Goal: Share content

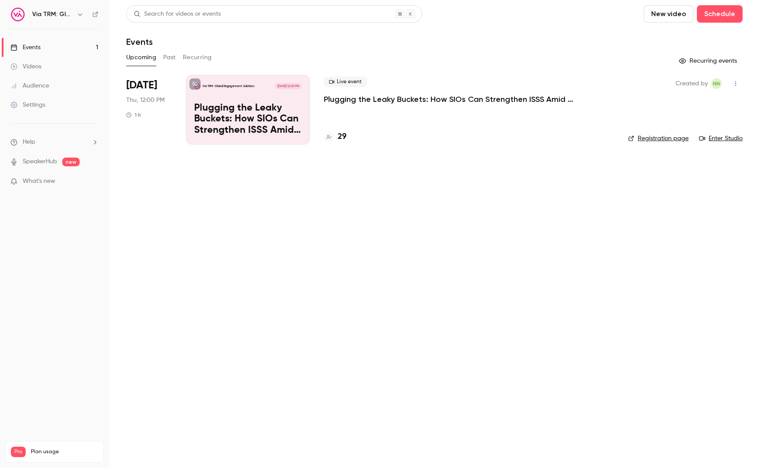
click at [649, 136] on link "Registration page" at bounding box center [658, 138] width 60 height 9
click at [238, 114] on p "Plugging the Leaky Buckets: How SIOs Can Strengthen ISSS Amid External Challeng…" at bounding box center [247, 119] width 107 height 33
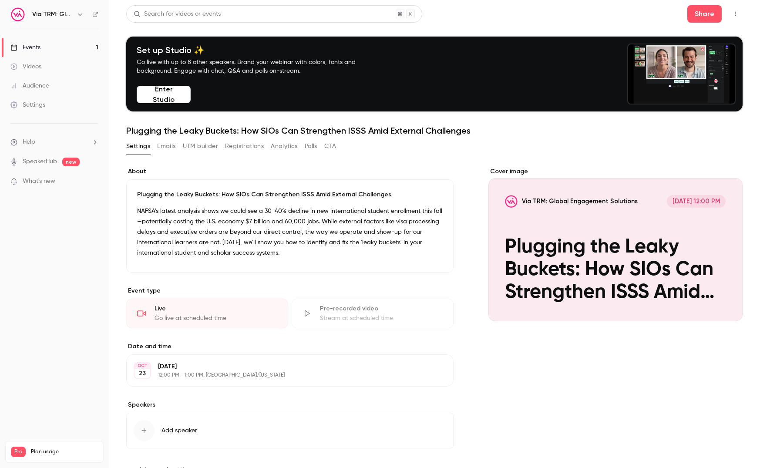
click at [262, 225] on p "NAFSA's latest analysis shows we could see a 30-40% decline in new internationa…" at bounding box center [289, 232] width 305 height 52
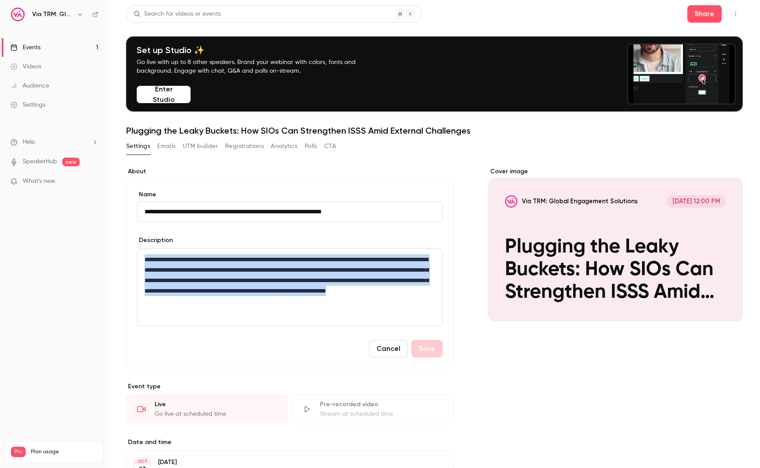
drag, startPoint x: 366, startPoint y: 304, endPoint x: 135, endPoint y: 264, distance: 234.9
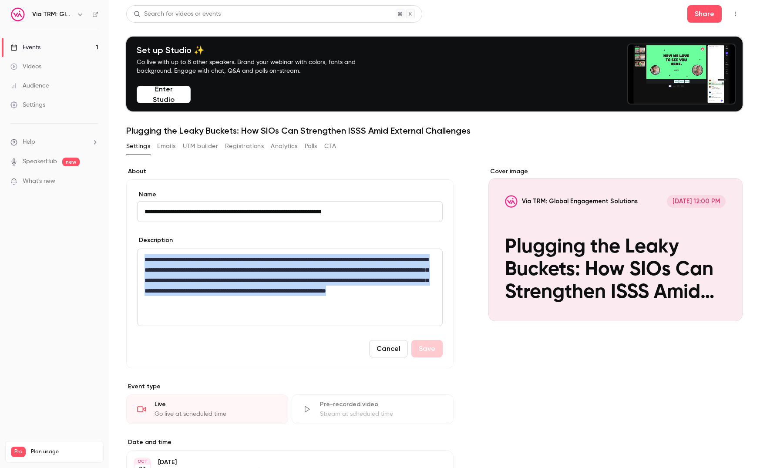
click at [127, 259] on div "**********" at bounding box center [289, 273] width 327 height 189
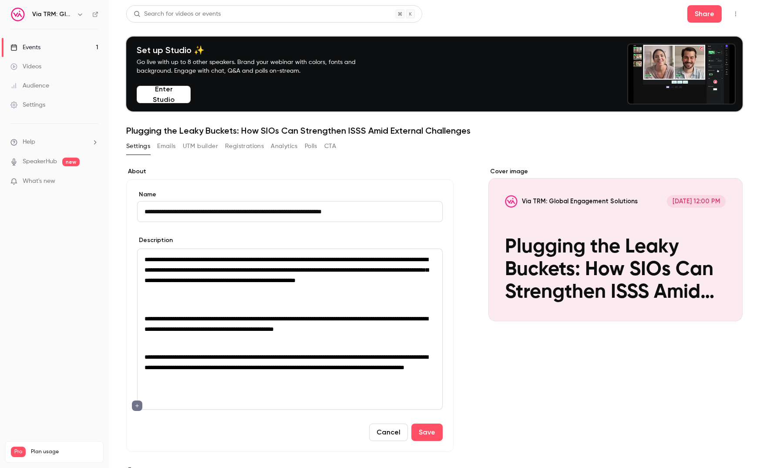
click at [218, 342] on p "editor" at bounding box center [289, 343] width 291 height 10
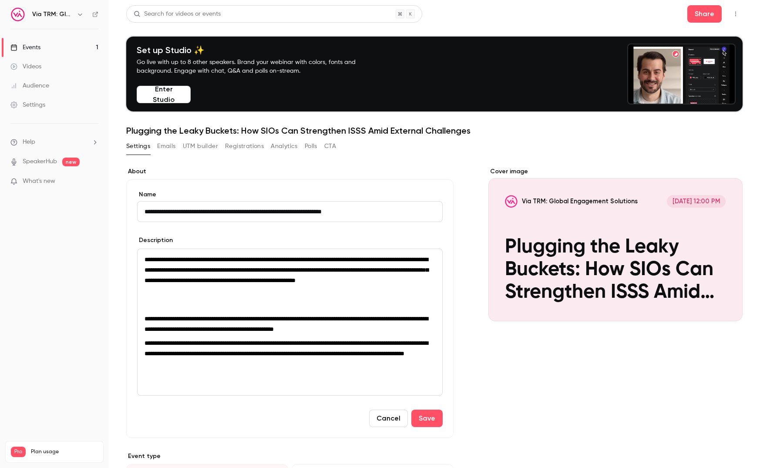
click at [231, 306] on p "editor" at bounding box center [289, 304] width 291 height 10
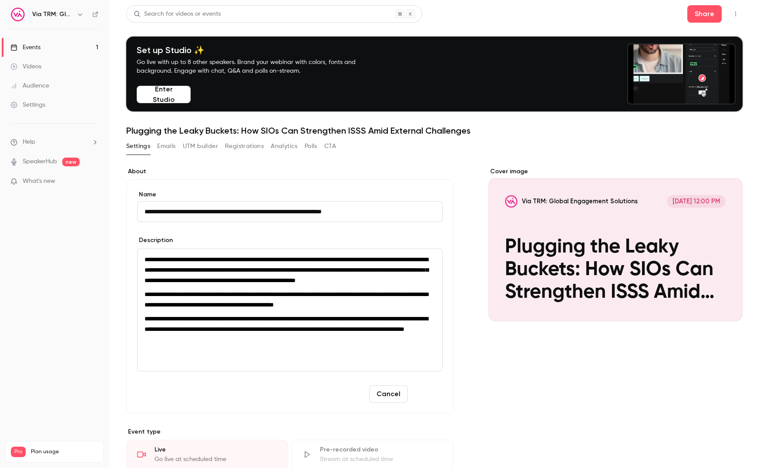
click at [417, 402] on button "Save" at bounding box center [426, 393] width 31 height 17
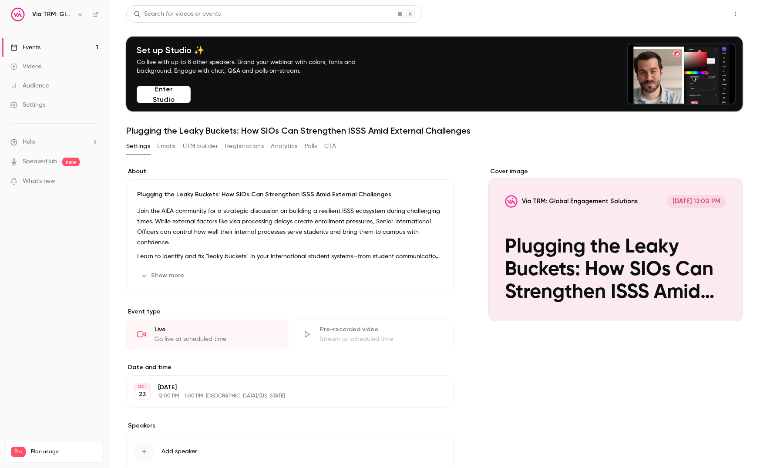
click at [700, 5] on button "Share" at bounding box center [704, 13] width 34 height 17
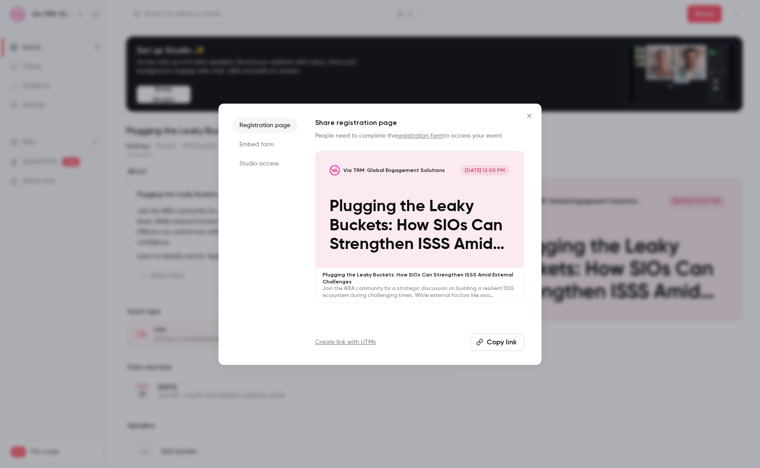
click at [501, 335] on button "Copy link" at bounding box center [497, 341] width 54 height 17
click at [531, 116] on icon "Close" at bounding box center [529, 115] width 10 height 7
